Goal: Information Seeking & Learning: Find specific fact

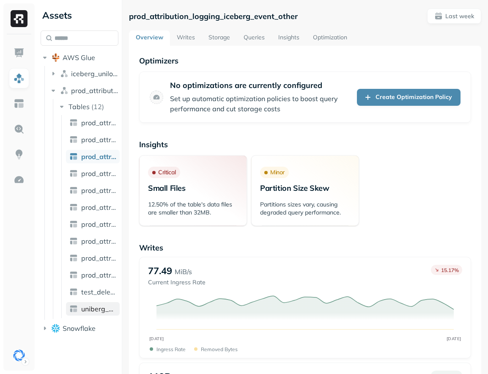
click at [91, 308] on span "uniberg_empty" at bounding box center [98, 309] width 35 height 8
click at [192, 39] on link "Writes" at bounding box center [186, 37] width 32 height 15
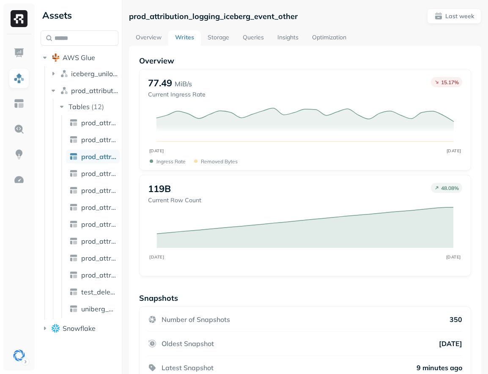
click at [148, 36] on link "Overview" at bounding box center [148, 37] width 39 height 15
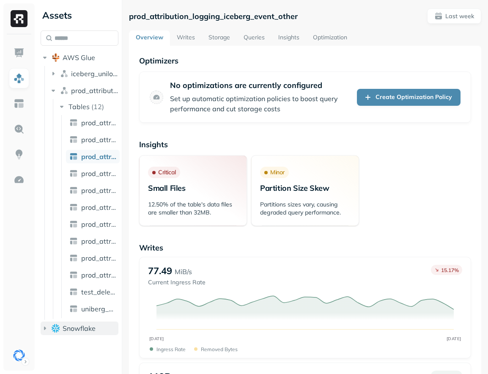
click at [52, 322] on button "Snowflake" at bounding box center [80, 328] width 78 height 14
click at [179, 15] on p "prod_attribution_logging_iceberg_event_other" at bounding box center [213, 16] width 169 height 10
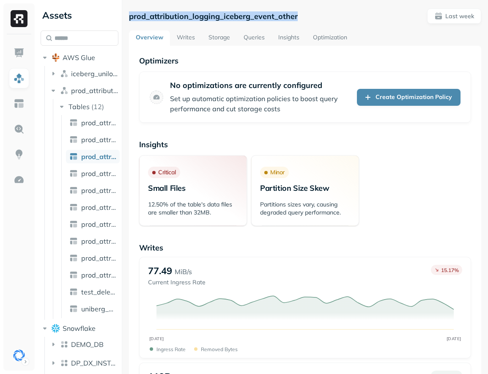
click at [179, 15] on p "prod_attribution_logging_iceberg_event_other" at bounding box center [213, 16] width 169 height 10
copy p "prod_attribution_logging_iceberg_event_other"
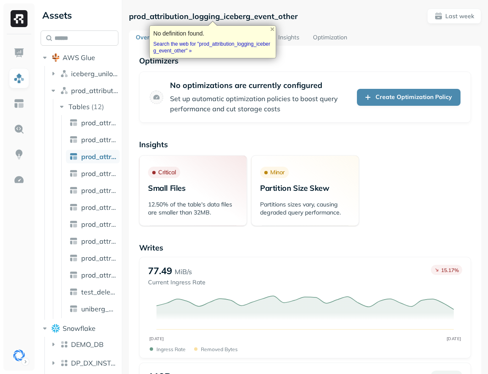
click at [84, 36] on input "text" at bounding box center [80, 37] width 78 height 15
paste input "**********"
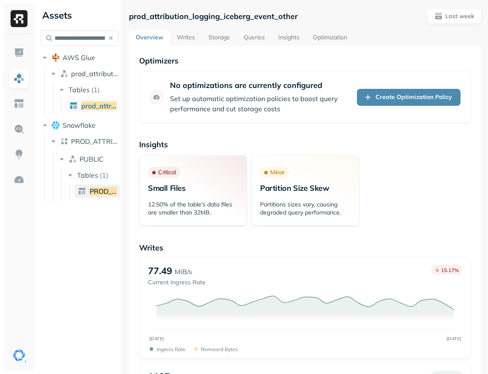
click at [94, 196] on link "PROD_ATTRIBUTION_LOGGING_ICEBERG_EVENT_OTHER" at bounding box center [97, 191] width 46 height 14
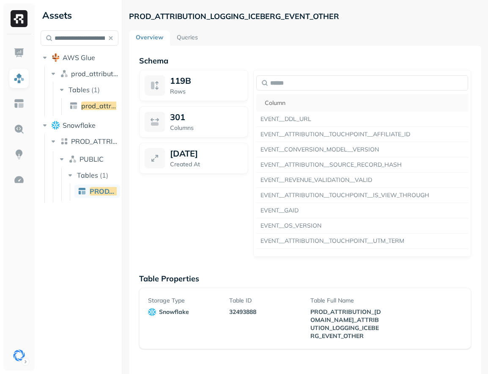
click at [213, 206] on div "119B Rows 301 Columns [DATE] Created At" at bounding box center [193, 163] width 109 height 187
click at [148, 198] on div "119B Rows 301 Columns [DATE] Created At" at bounding box center [193, 163] width 109 height 187
click at [181, 31] on link "Queries" at bounding box center [187, 37] width 35 height 15
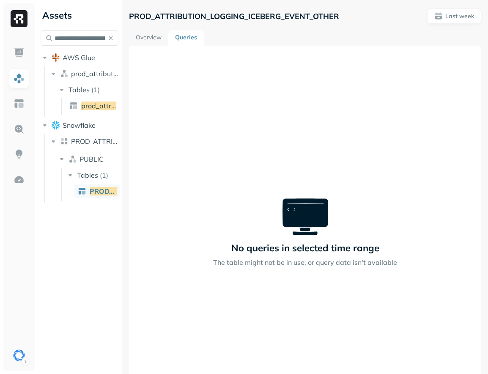
click at [150, 41] on link "Overview" at bounding box center [148, 37] width 39 height 15
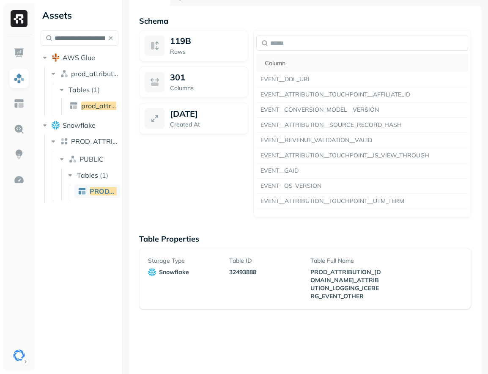
scroll to position [46, 0]
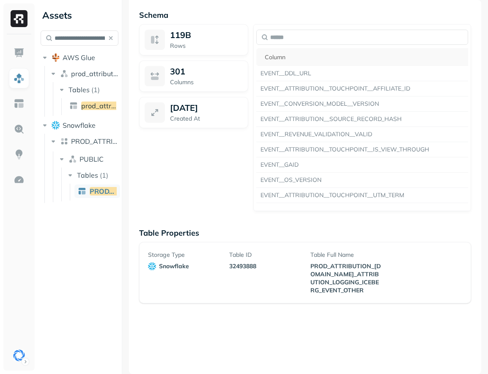
click at [233, 263] on p "32493888" at bounding box center [264, 266] width 71 height 8
copy p "32493888"
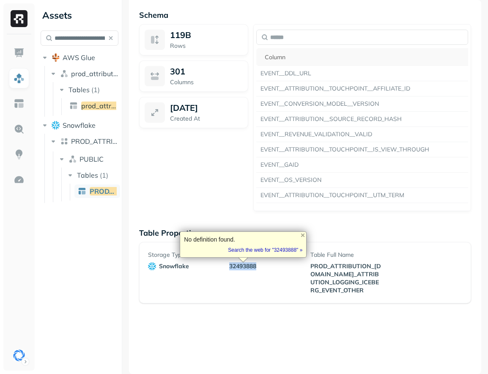
scroll to position [0, 0]
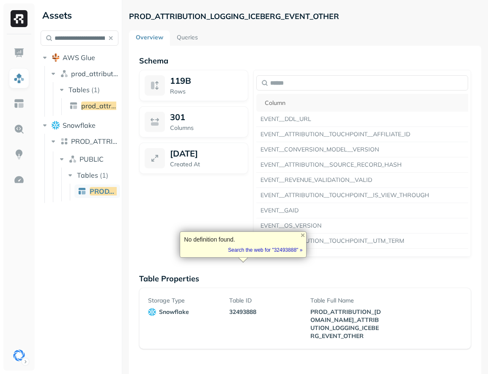
click at [200, 17] on p "PROD_ATTRIBUTION_LOGGING_ICEBERG_EVENT_OTHER" at bounding box center [234, 16] width 210 height 10
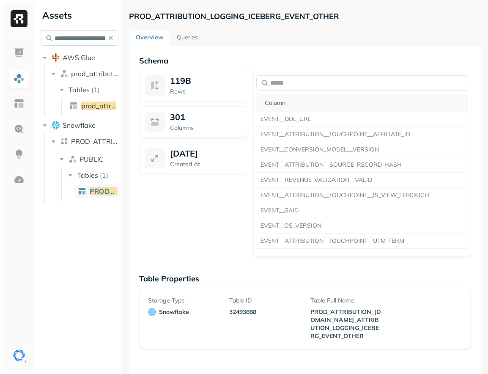
click at [98, 34] on input "**********" at bounding box center [80, 37] width 78 height 15
type input "**********"
click at [96, 192] on span "PROD_ATTRIBUTION_LOGGING_" at bounding box center [142, 191] width 104 height 8
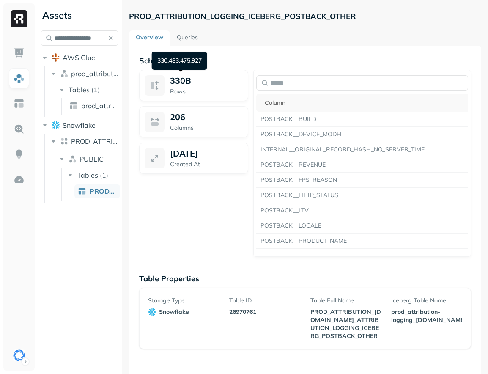
click at [229, 20] on p "PROD_ATTRIBUTION_LOGGING_ICEBERG_POSTBACK_OTHER" at bounding box center [242, 16] width 227 height 10
click at [229, 19] on p "PROD_ATTRIBUTION_LOGGING_ICEBERG_POSTBACK_OTHER" at bounding box center [242, 16] width 227 height 10
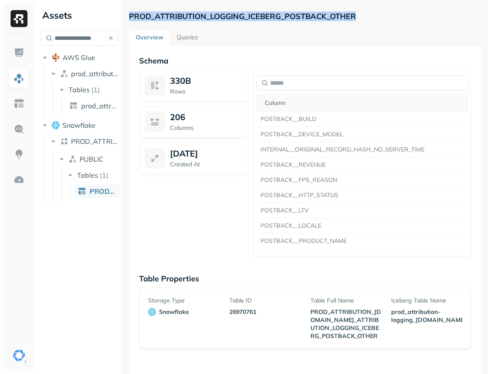
click at [229, 19] on p "PROD_ATTRIBUTION_LOGGING_ICEBERG_POSTBACK_OTHER" at bounding box center [242, 16] width 227 height 10
copy div "PROD_ATTRIBUTION_LOGGING_ICEBERG_POSTBACK_OTHER"
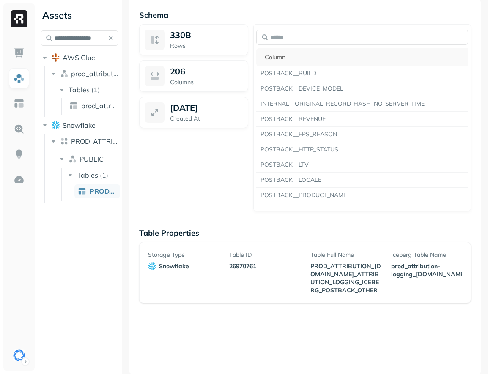
scroll to position [63, 0]
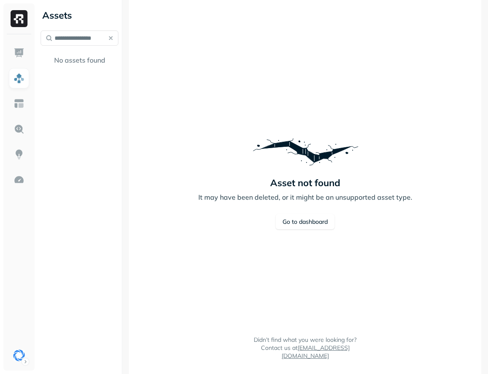
click at [99, 236] on div "**********" at bounding box center [79, 187] width 85 height 374
